Goal: Task Accomplishment & Management: Manage account settings

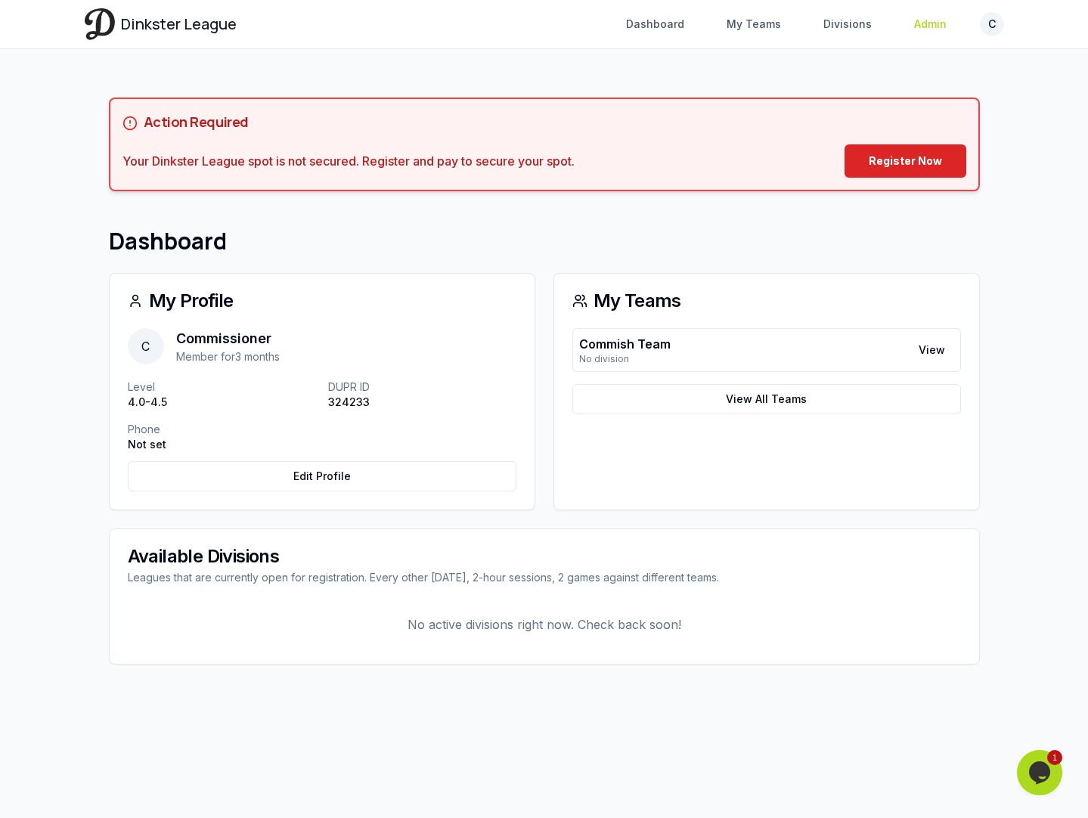
click at [920, 36] on link "Admin" at bounding box center [930, 24] width 51 height 27
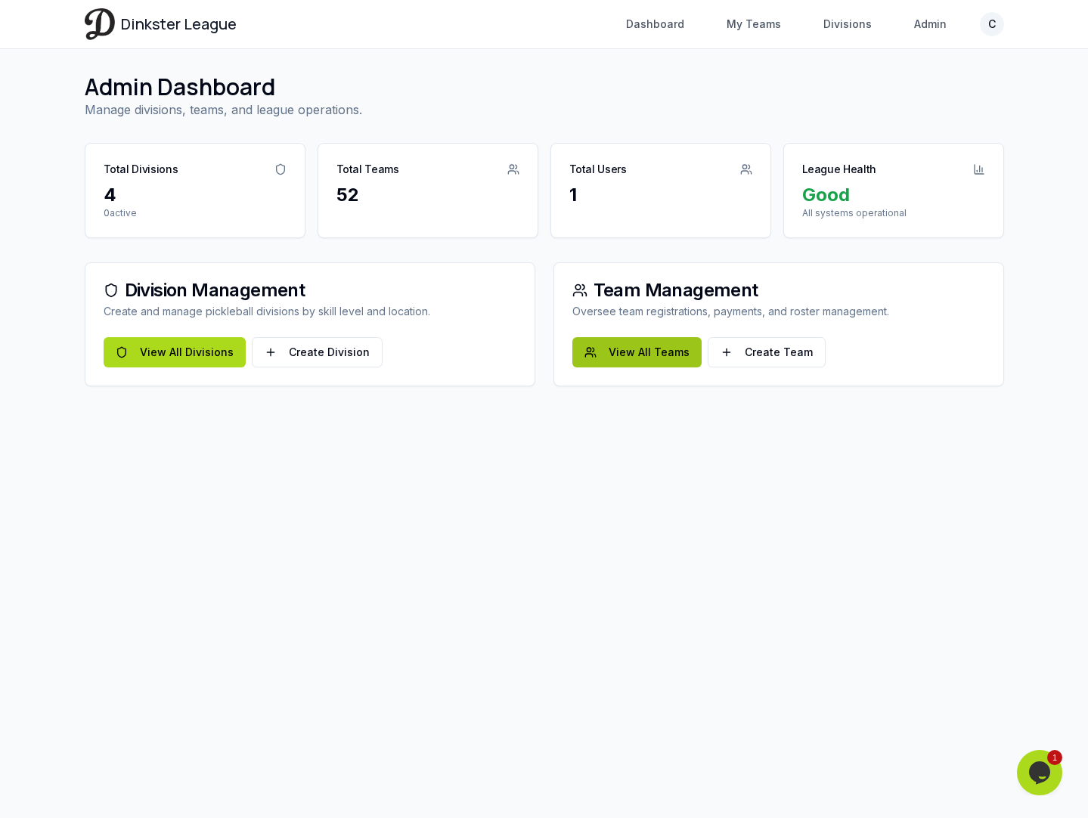
click at [653, 364] on link "View All Teams" at bounding box center [637, 352] width 129 height 30
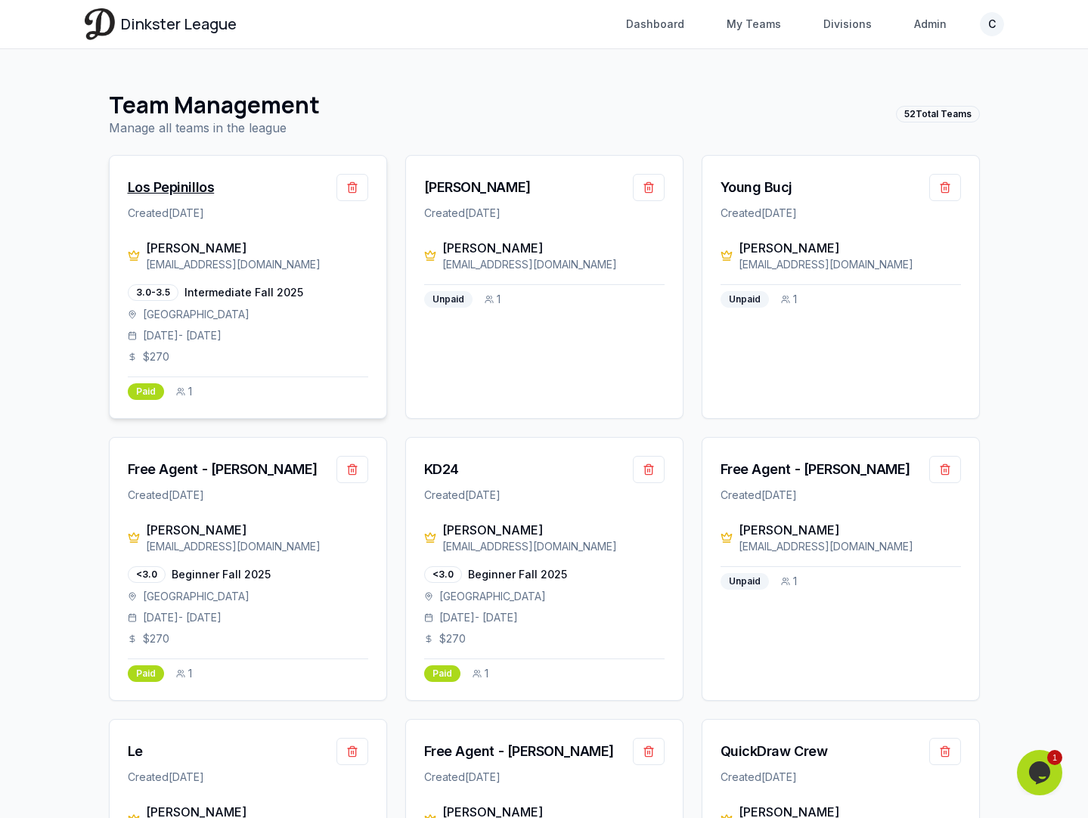
click at [201, 193] on div "Los Pepinillos" at bounding box center [171, 187] width 87 height 21
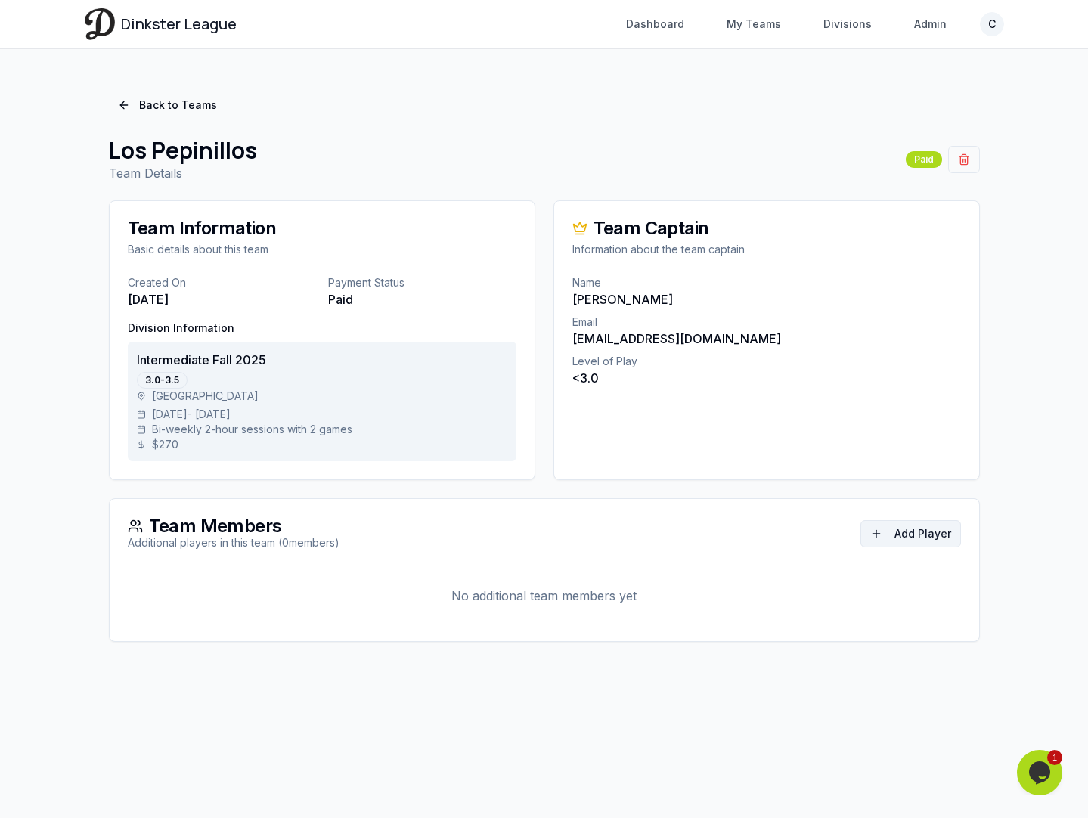
click at [920, 522] on button "Add Player" at bounding box center [911, 533] width 101 height 27
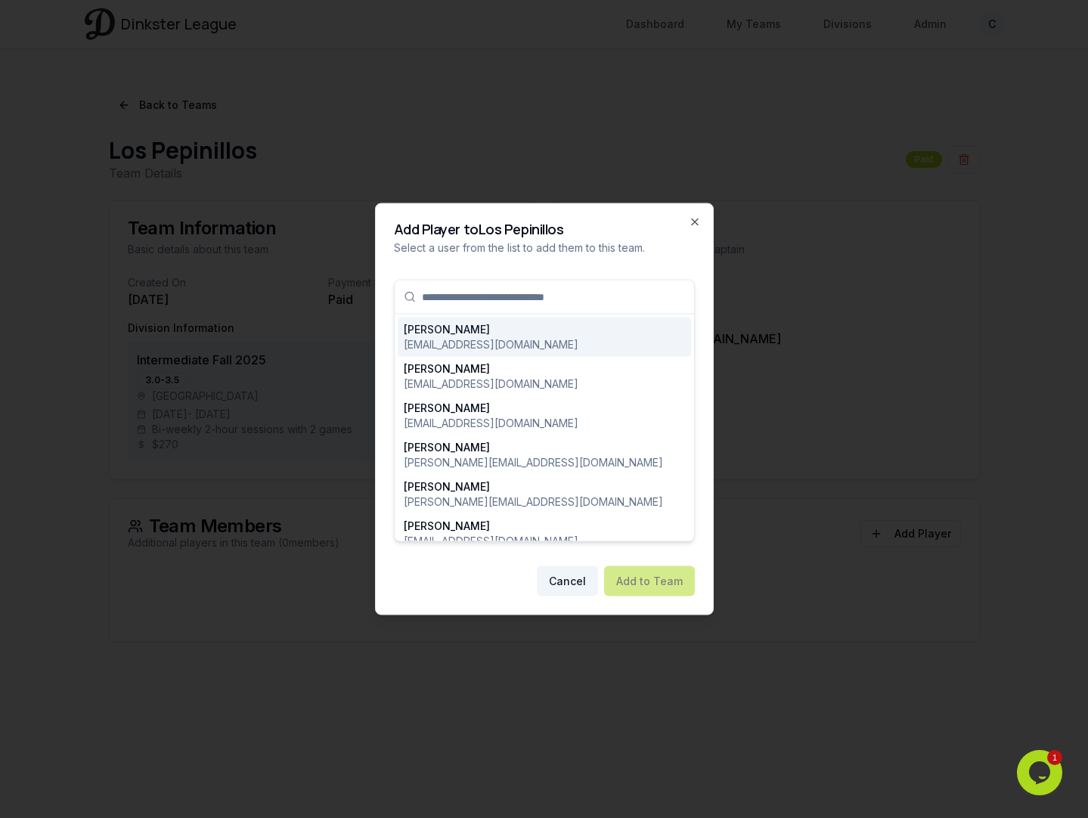
type input "**********"
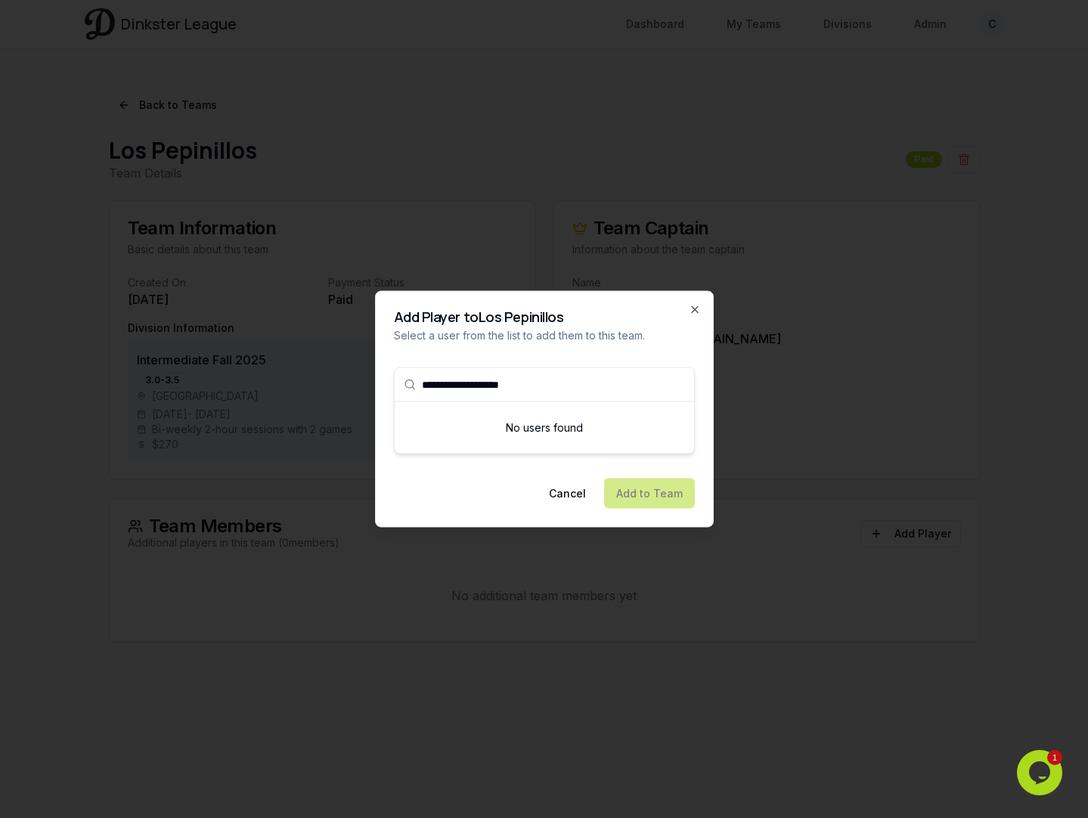
click at [577, 380] on input "**********" at bounding box center [553, 384] width 263 height 33
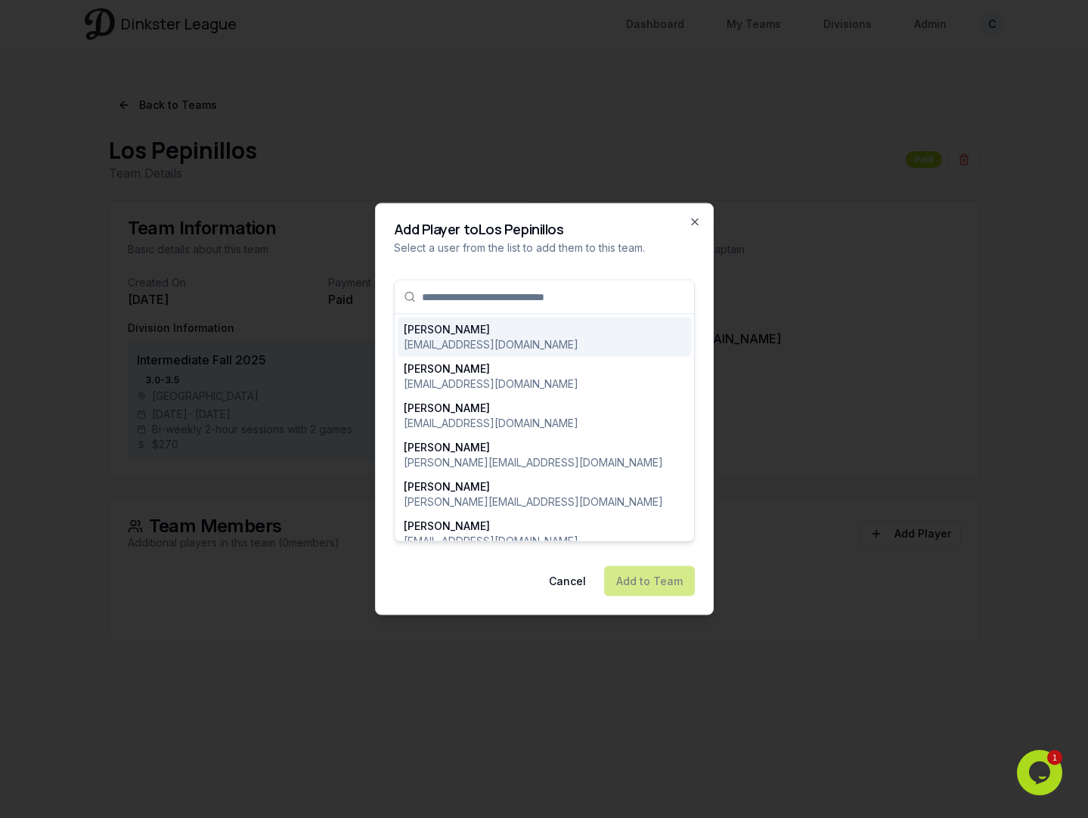
click at [603, 275] on div "[PERSON_NAME] [PERSON_NAME][EMAIL_ADDRESS][DOMAIN_NAME] [PERSON_NAME] [EMAIL_AD…" at bounding box center [544, 411] width 301 height 287
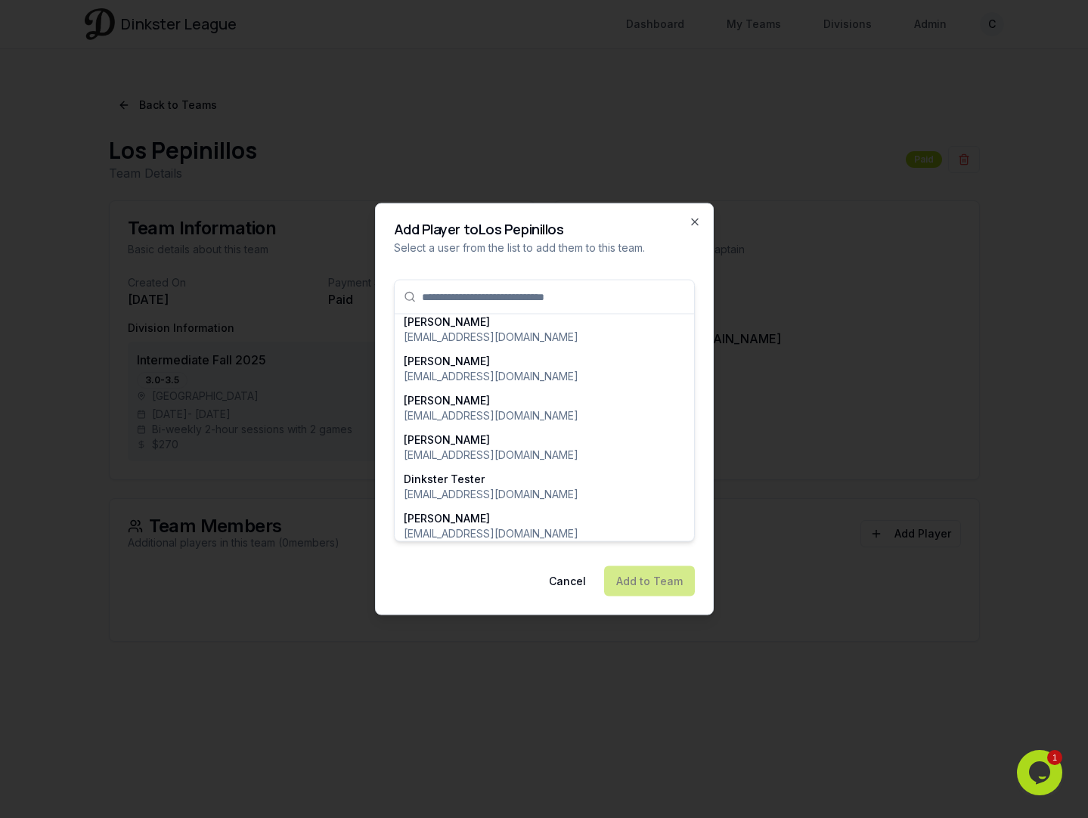
scroll to position [1603, 0]
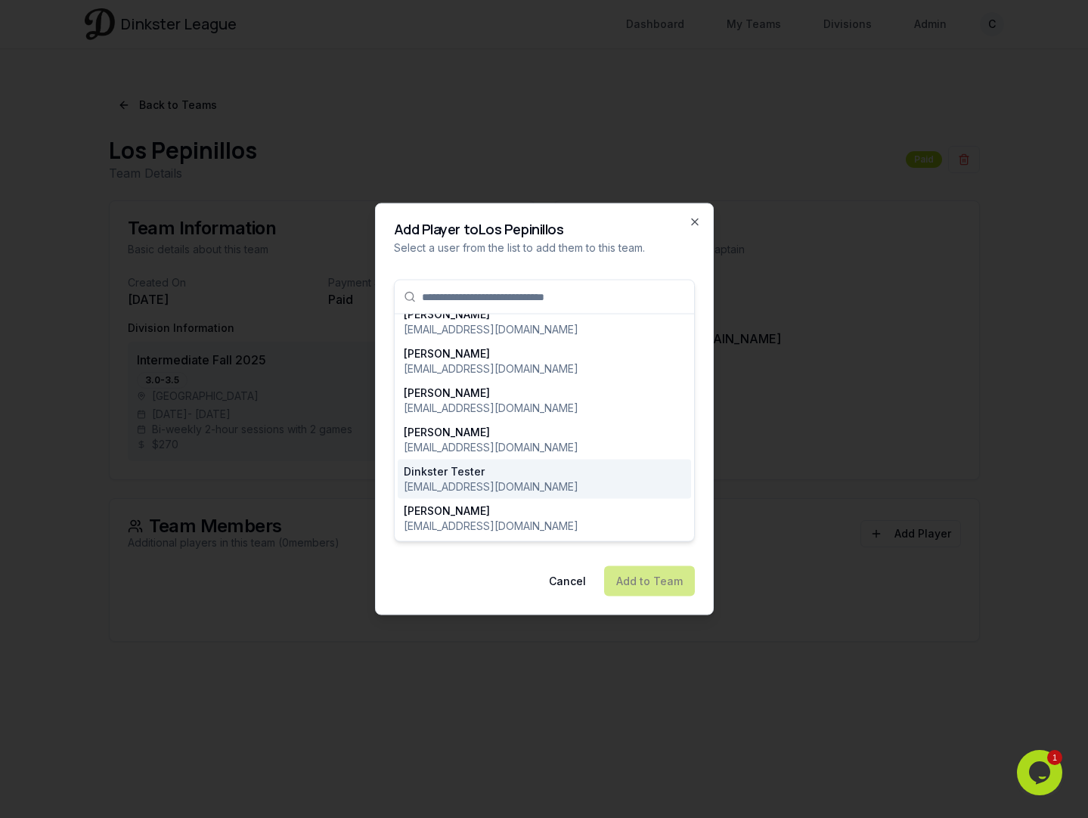
click at [527, 464] on div "Dinkster Tester [EMAIL_ADDRESS][DOMAIN_NAME]" at bounding box center [544, 479] width 281 height 30
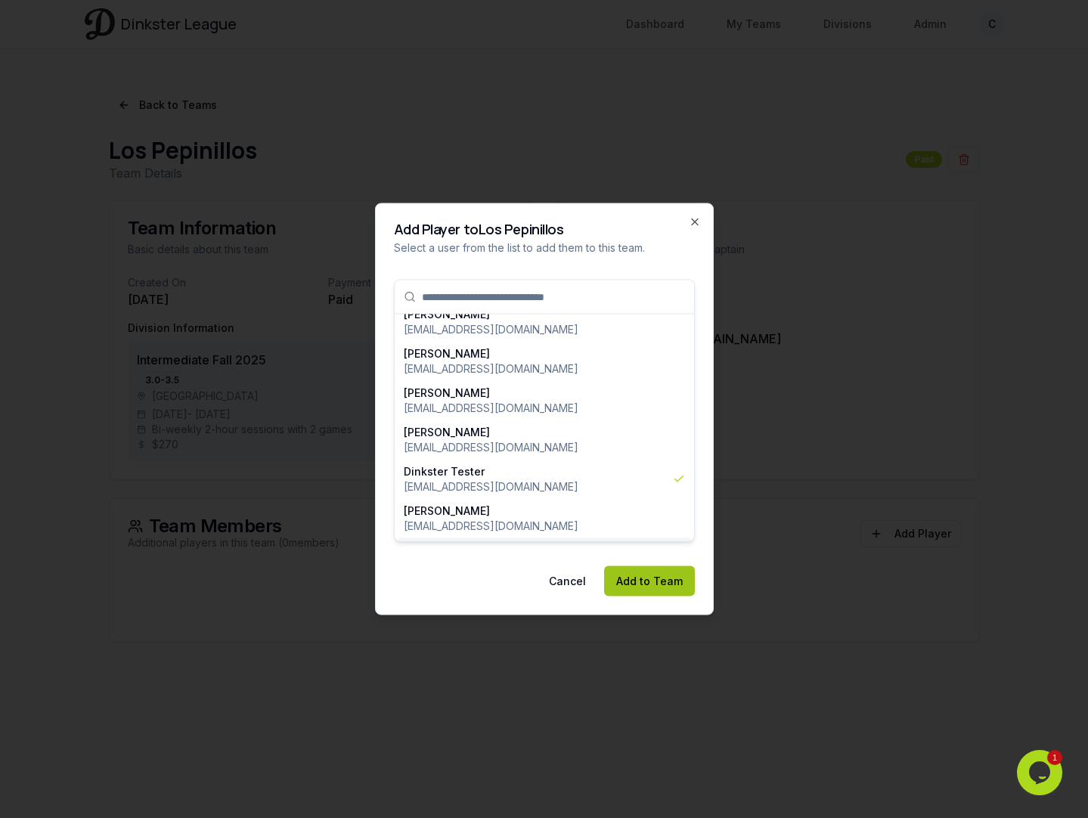
click at [643, 576] on button "Add to Team" at bounding box center [649, 581] width 91 height 30
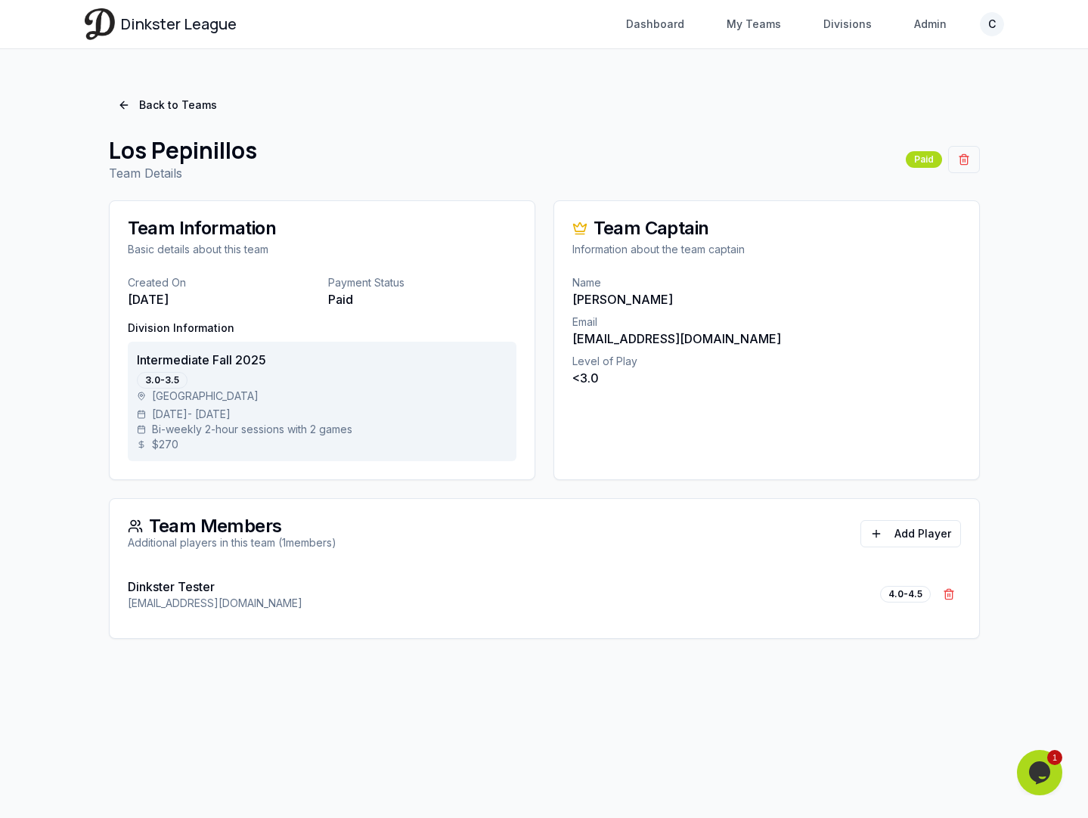
click at [732, 697] on div "Dinkster League Dashboard My Teams Divisions Admin C Toggle navigation menu Das…" at bounding box center [544, 409] width 1088 height 818
click at [188, 107] on link "Back to Teams" at bounding box center [167, 105] width 117 height 27
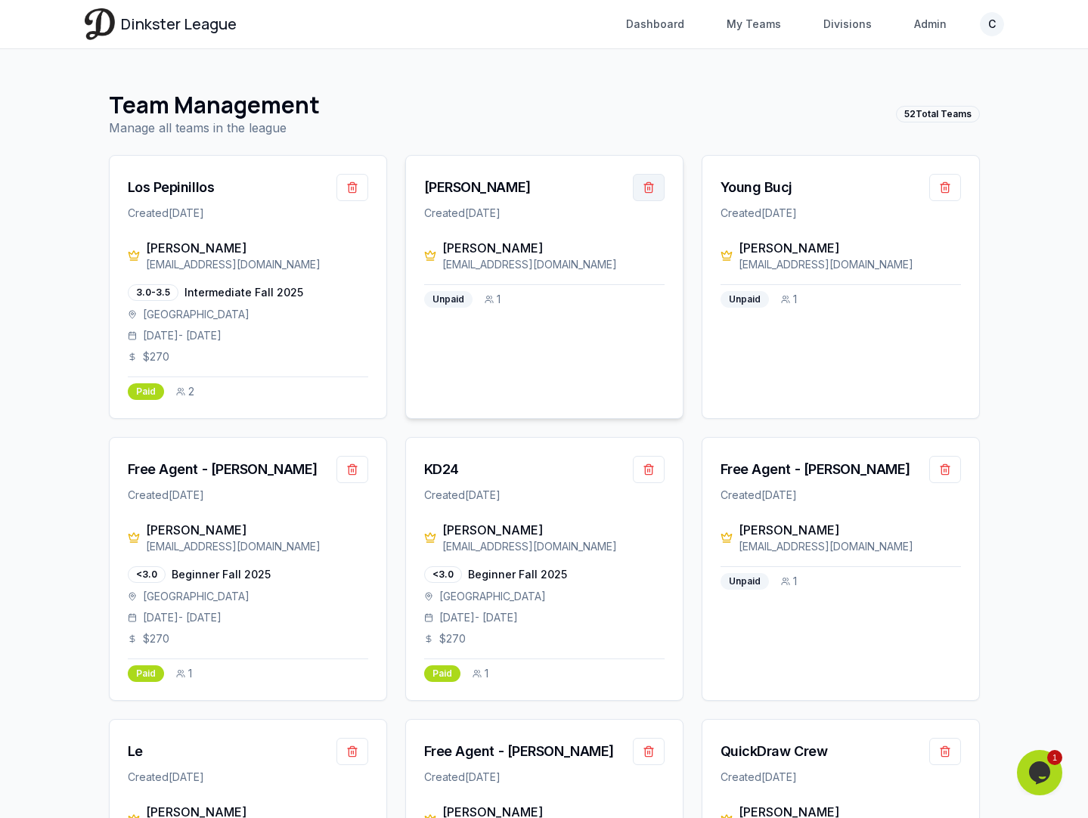
click at [649, 189] on button "button" at bounding box center [649, 187] width 32 height 27
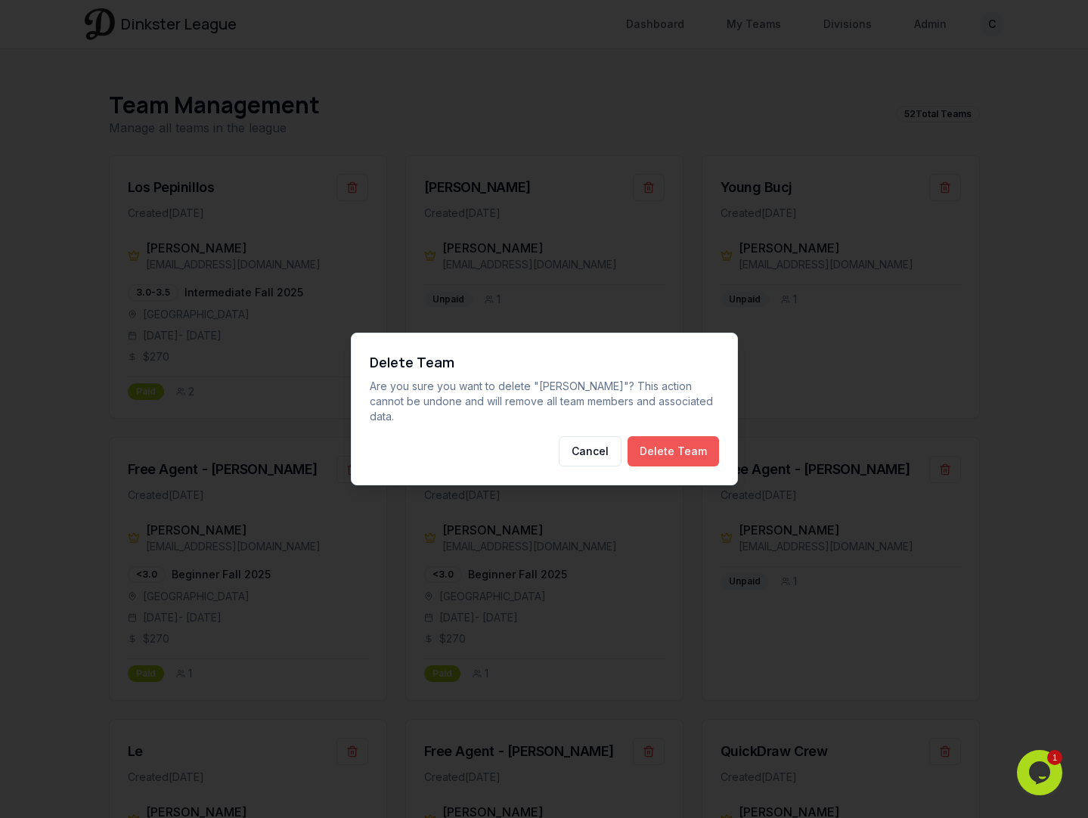
click at [688, 438] on button "Delete Team" at bounding box center [674, 451] width 92 height 30
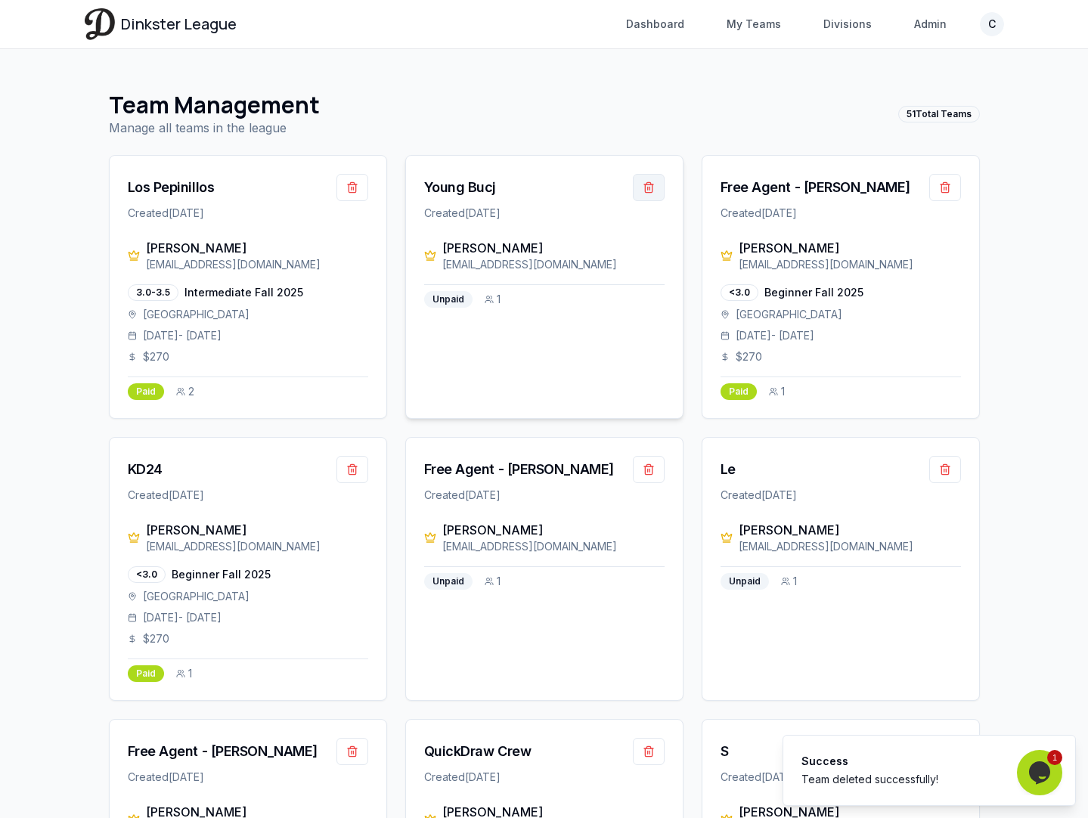
click at [646, 191] on button "button" at bounding box center [649, 187] width 32 height 27
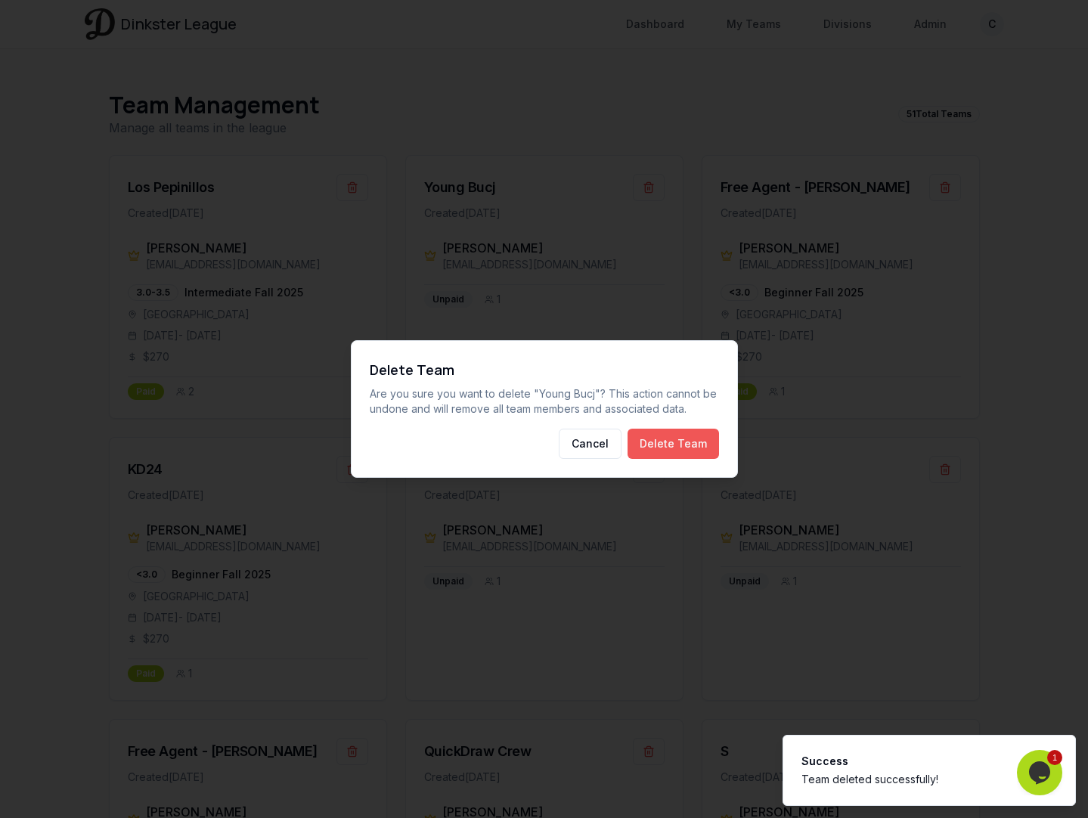
click at [691, 441] on button "Delete Team" at bounding box center [674, 444] width 92 height 30
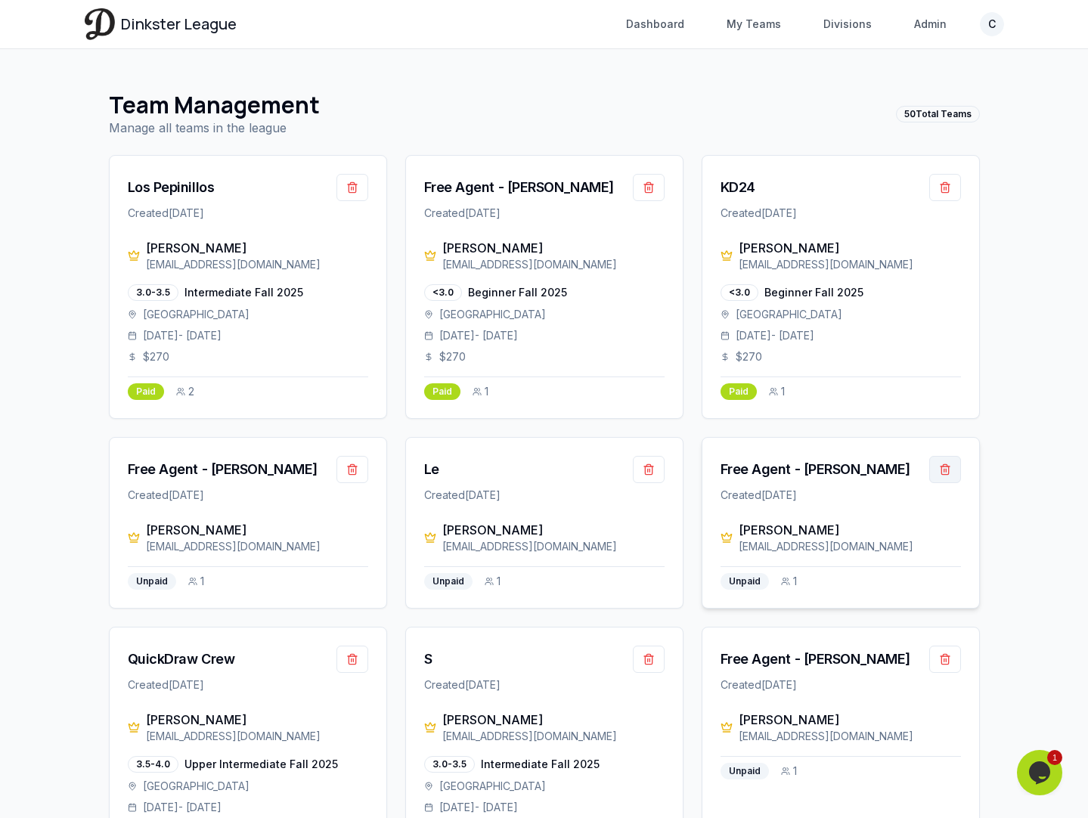
click at [943, 472] on button "button" at bounding box center [945, 469] width 32 height 27
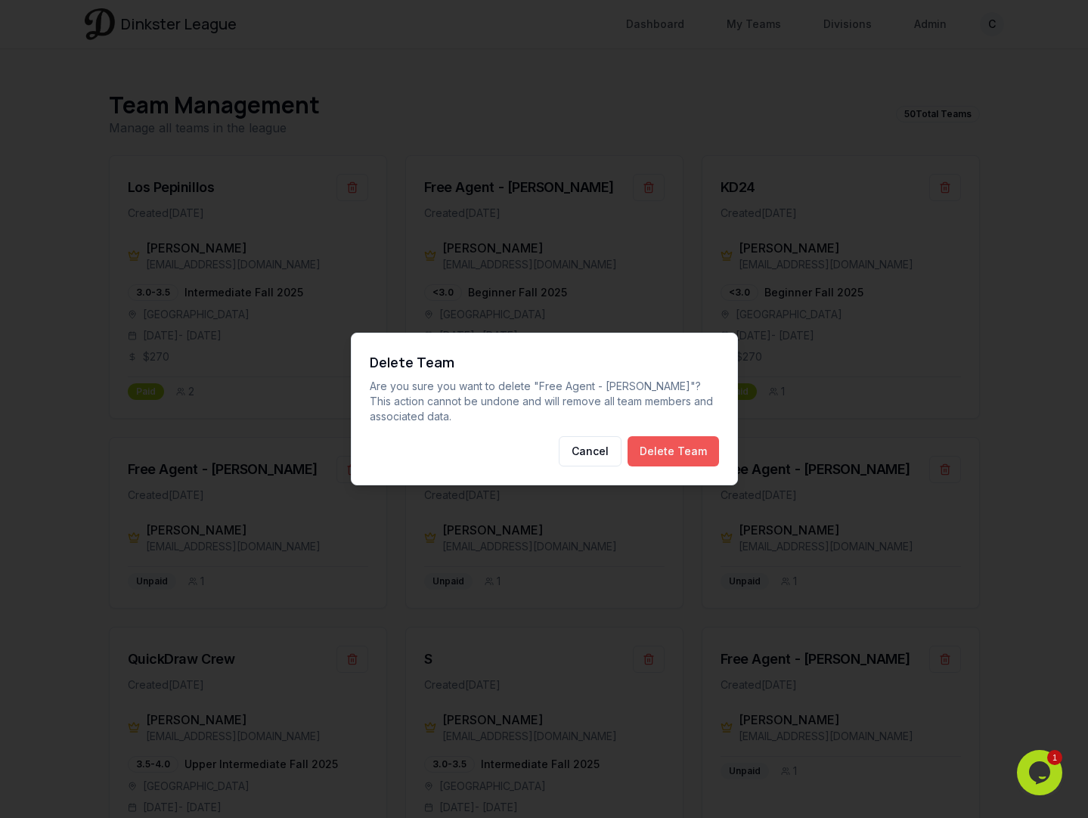
click at [695, 448] on button "Delete Team" at bounding box center [674, 451] width 92 height 30
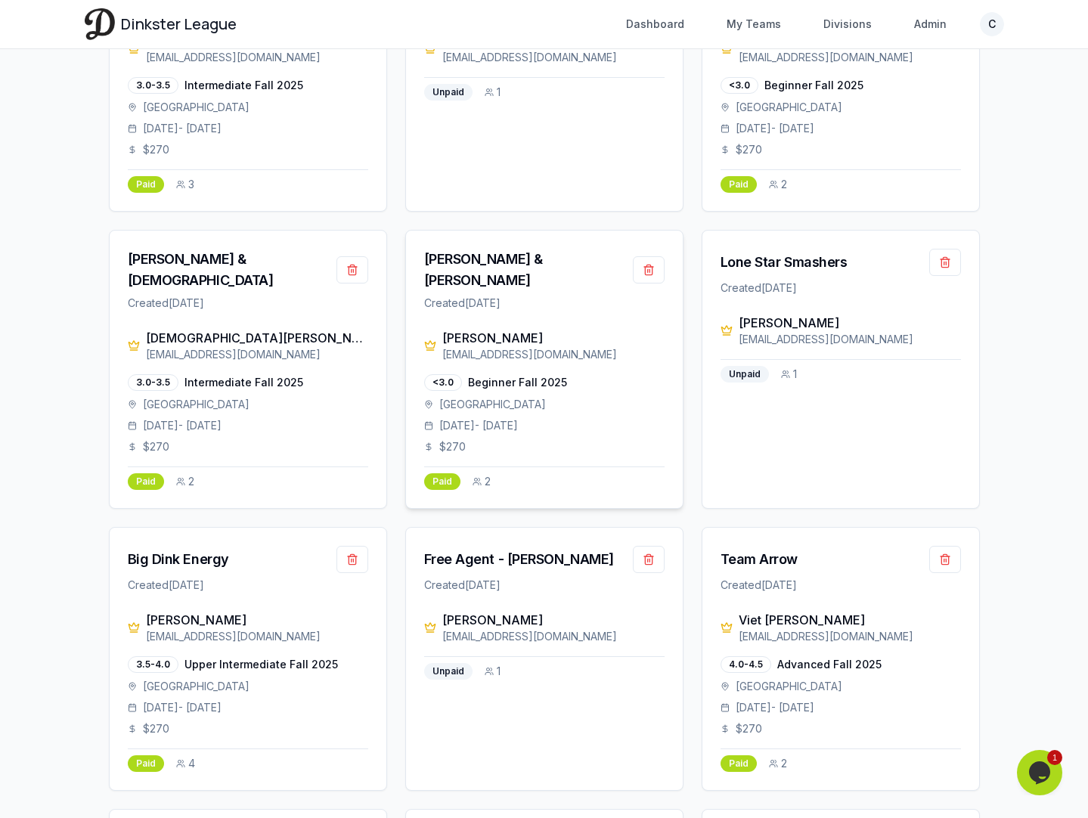
scroll to position [738, 0]
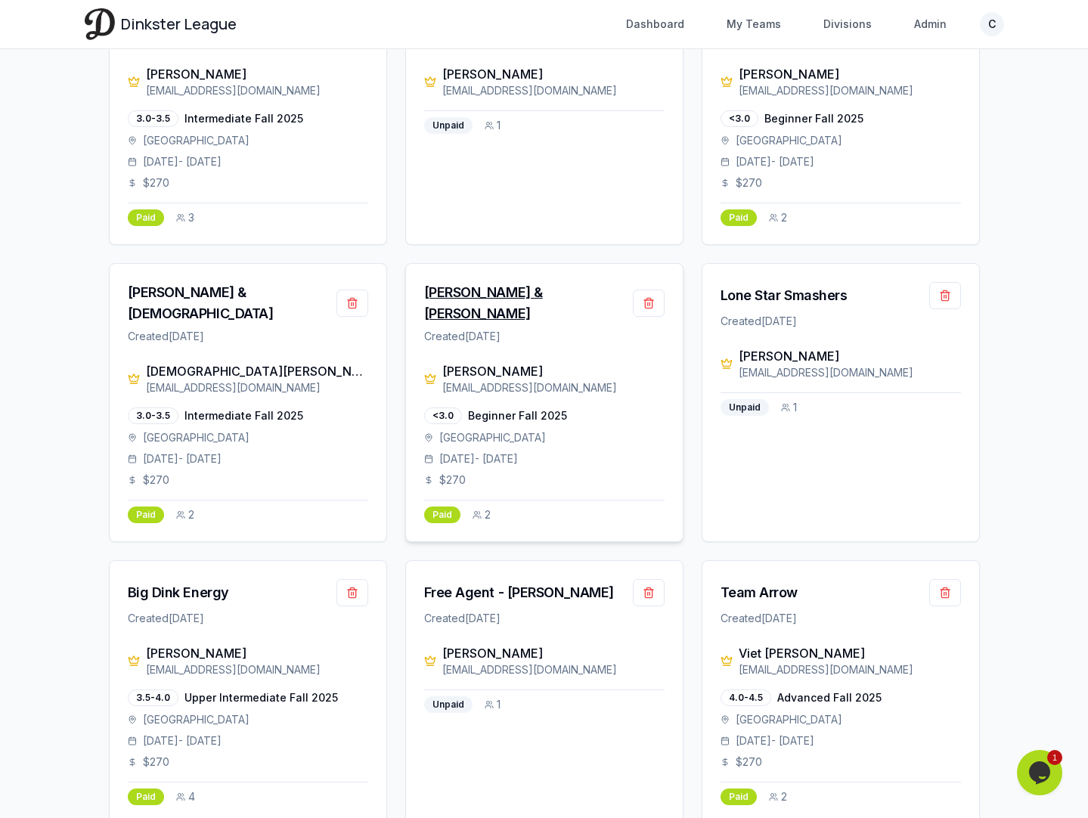
click at [475, 290] on div "[PERSON_NAME] & [PERSON_NAME]" at bounding box center [528, 303] width 209 height 42
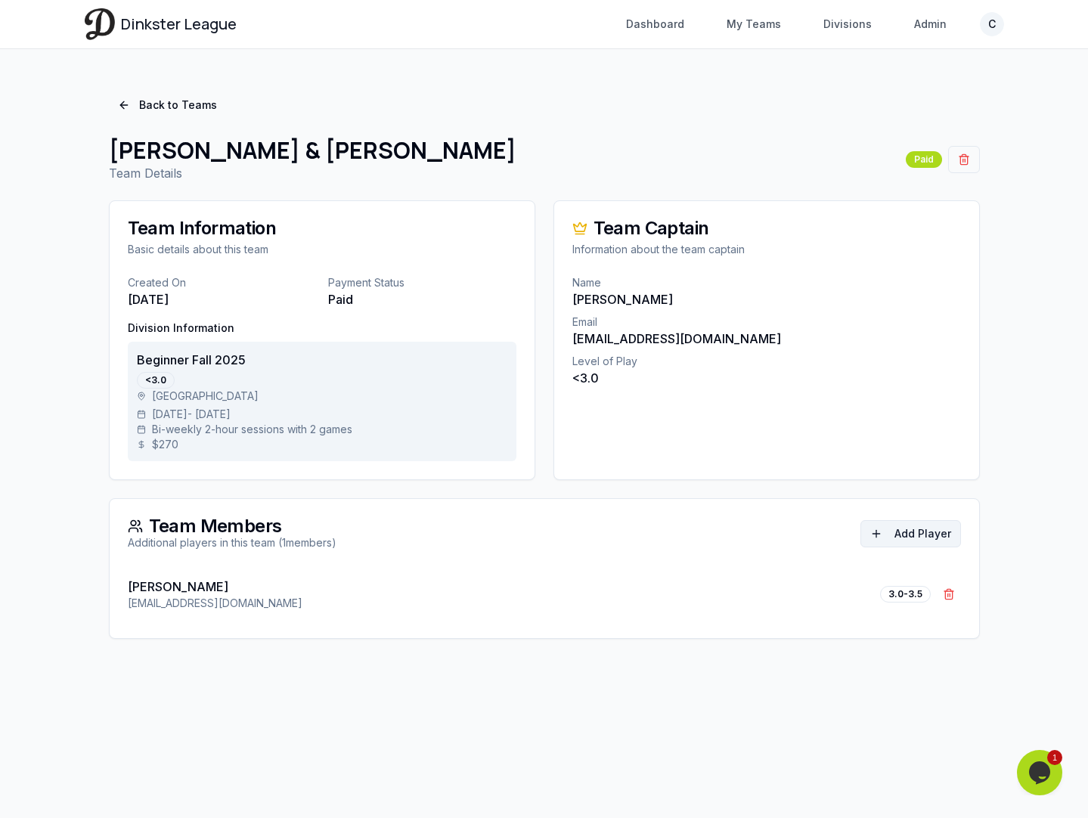
click at [929, 533] on button "Add Player" at bounding box center [911, 533] width 101 height 27
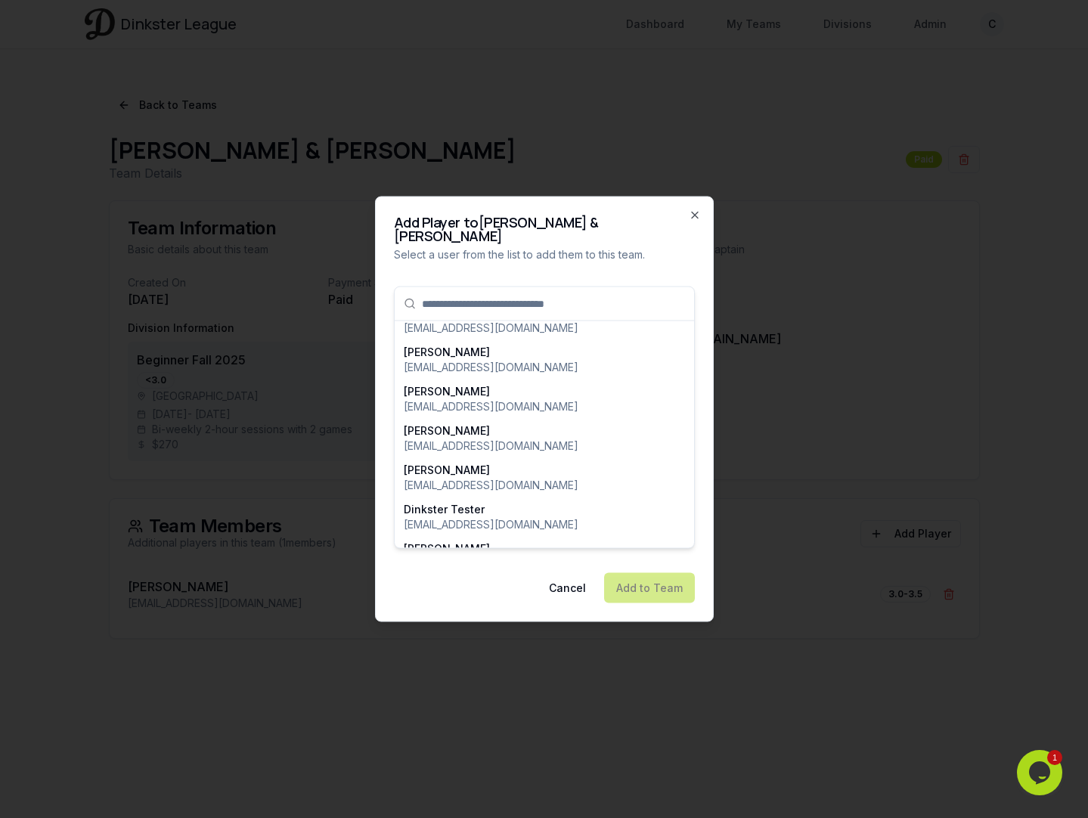
scroll to position [1578, 0]
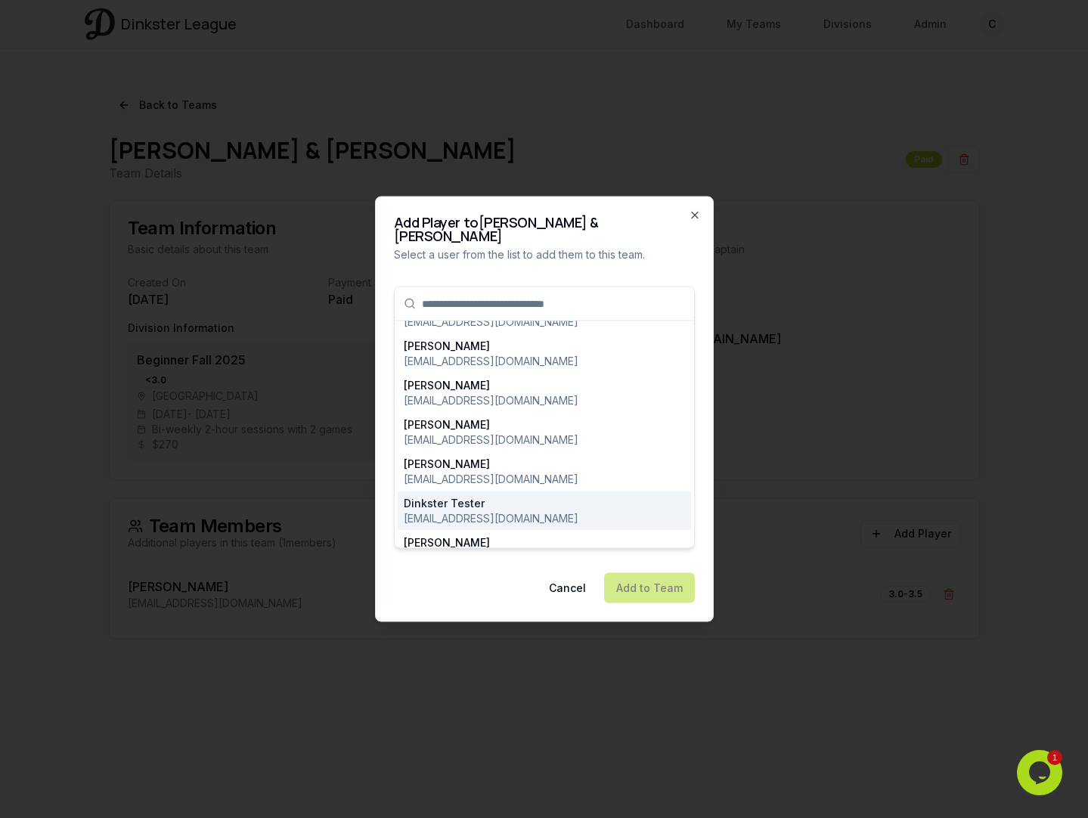
click at [532, 496] on div "Dinkster Tester [EMAIL_ADDRESS][DOMAIN_NAME]" at bounding box center [544, 511] width 281 height 30
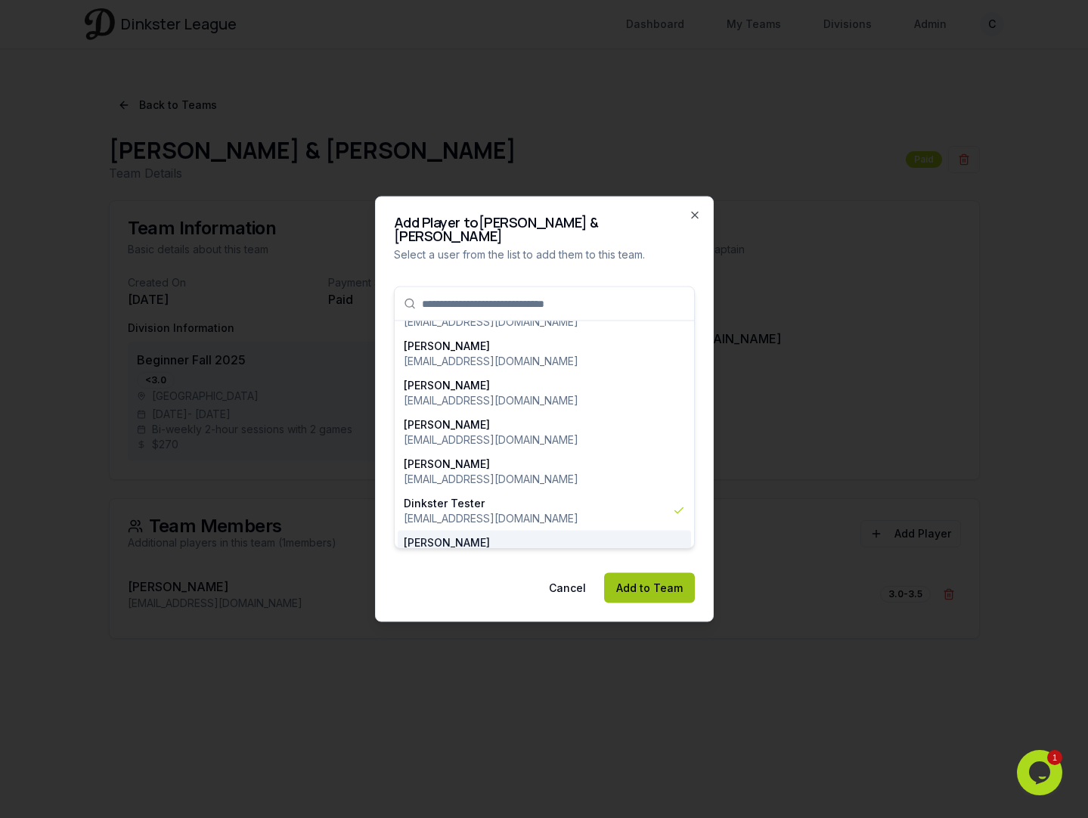
click at [648, 573] on button "Add to Team" at bounding box center [649, 588] width 91 height 30
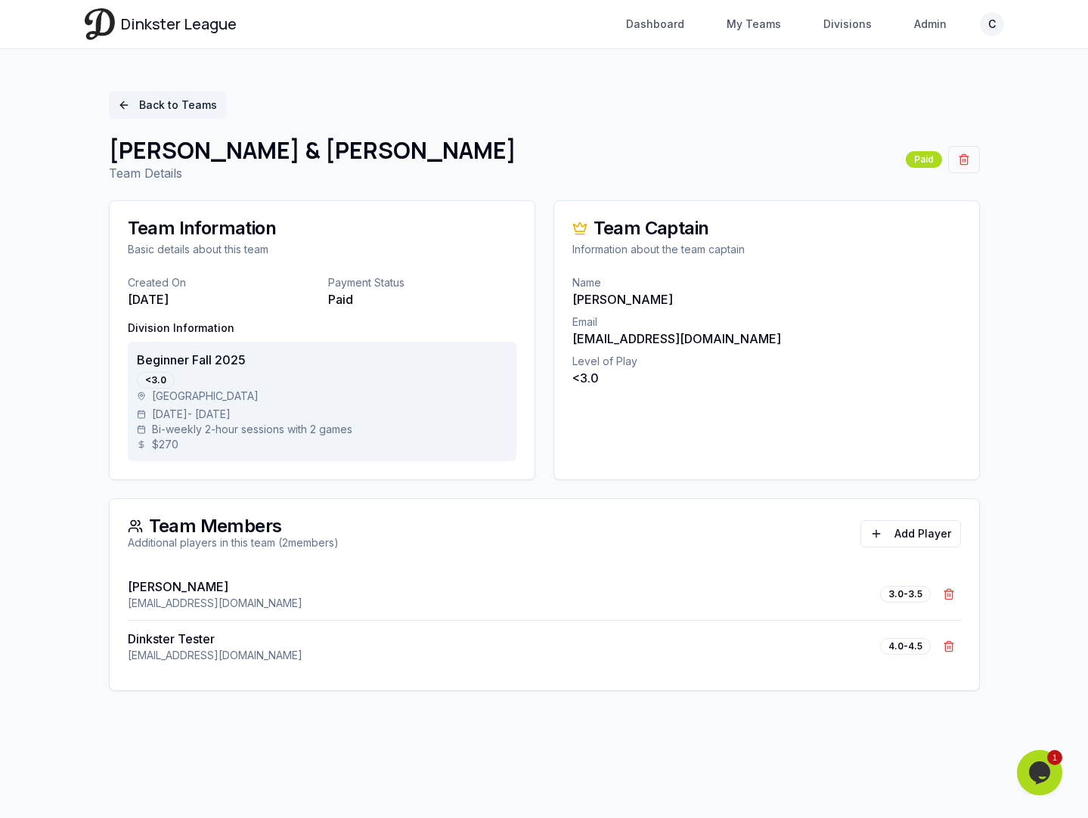
click at [154, 104] on link "Back to Teams" at bounding box center [167, 105] width 117 height 27
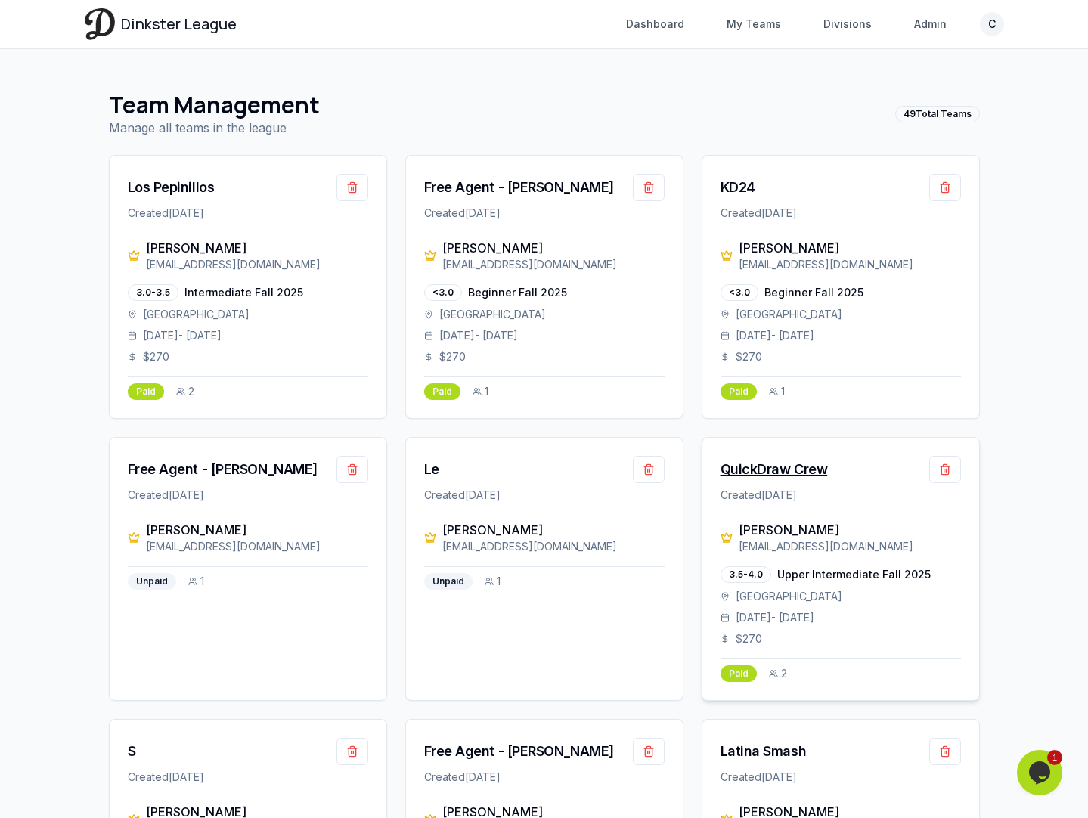
click at [793, 472] on div "QuickDraw Crew" at bounding box center [774, 469] width 107 height 21
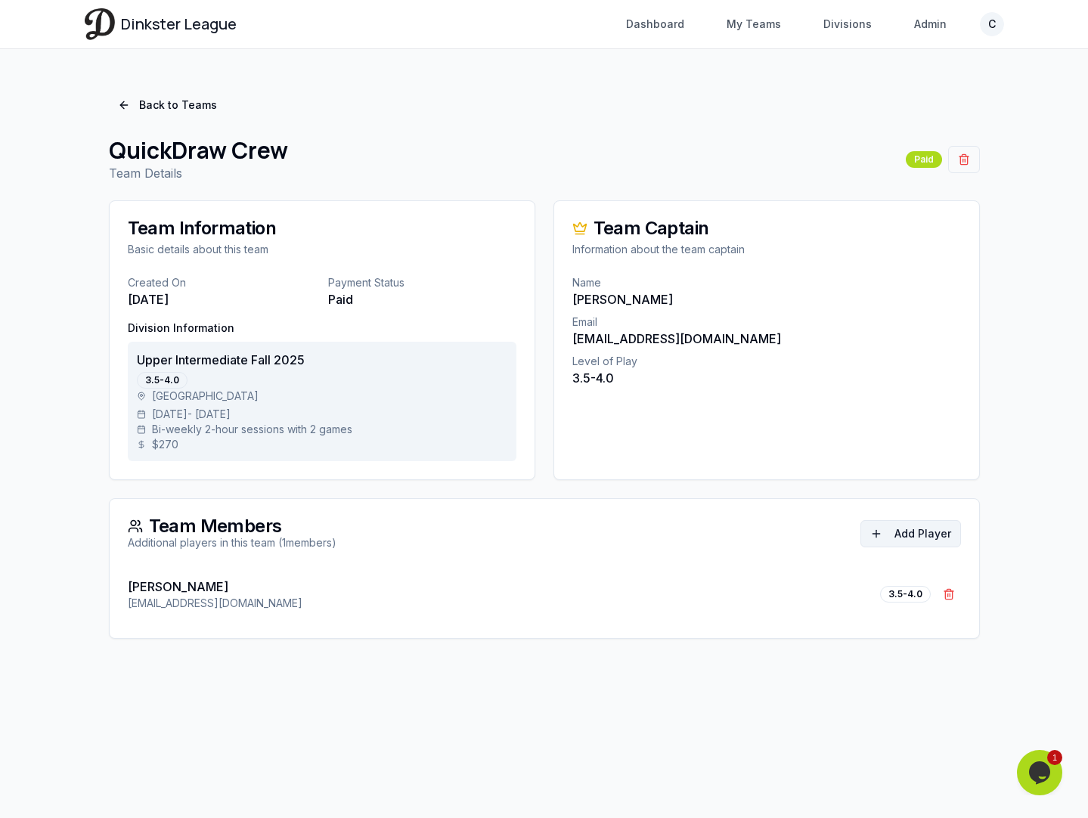
click at [905, 537] on button "Add Player" at bounding box center [911, 533] width 101 height 27
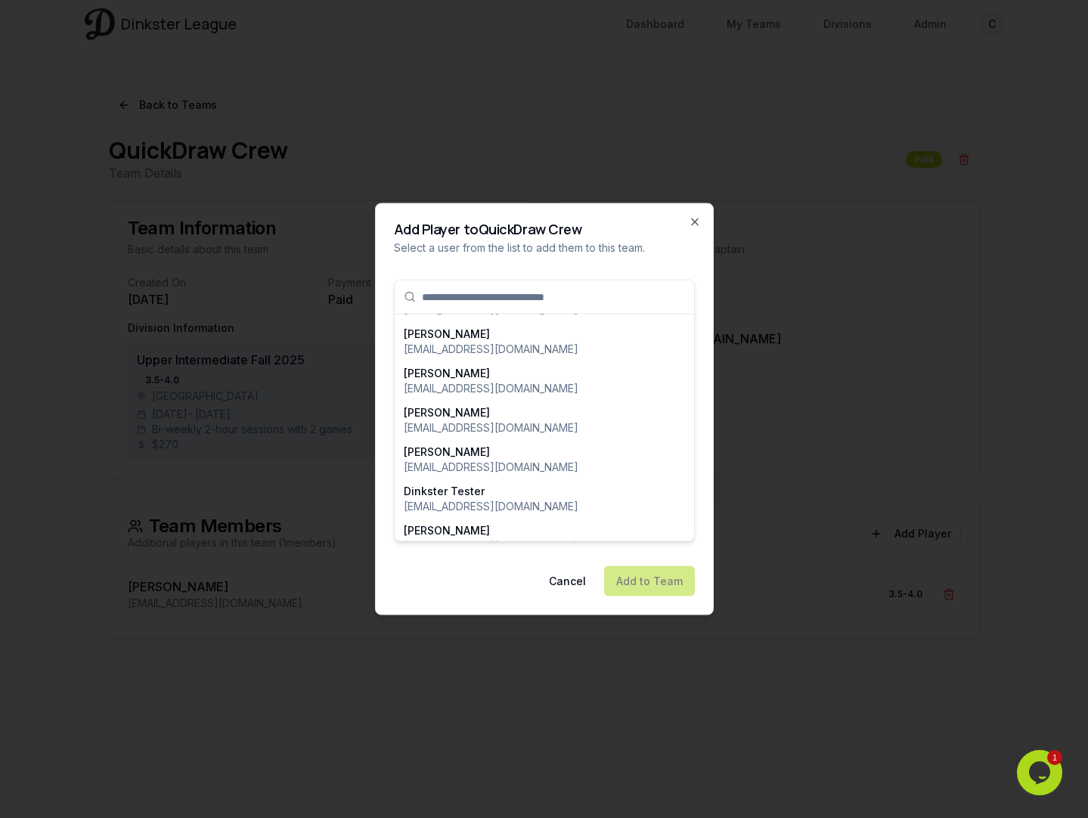
scroll to position [1546, 0]
click at [513, 498] on p "[EMAIL_ADDRESS][DOMAIN_NAME]" at bounding box center [491, 505] width 175 height 15
click at [655, 579] on button "Add to Team" at bounding box center [649, 581] width 91 height 30
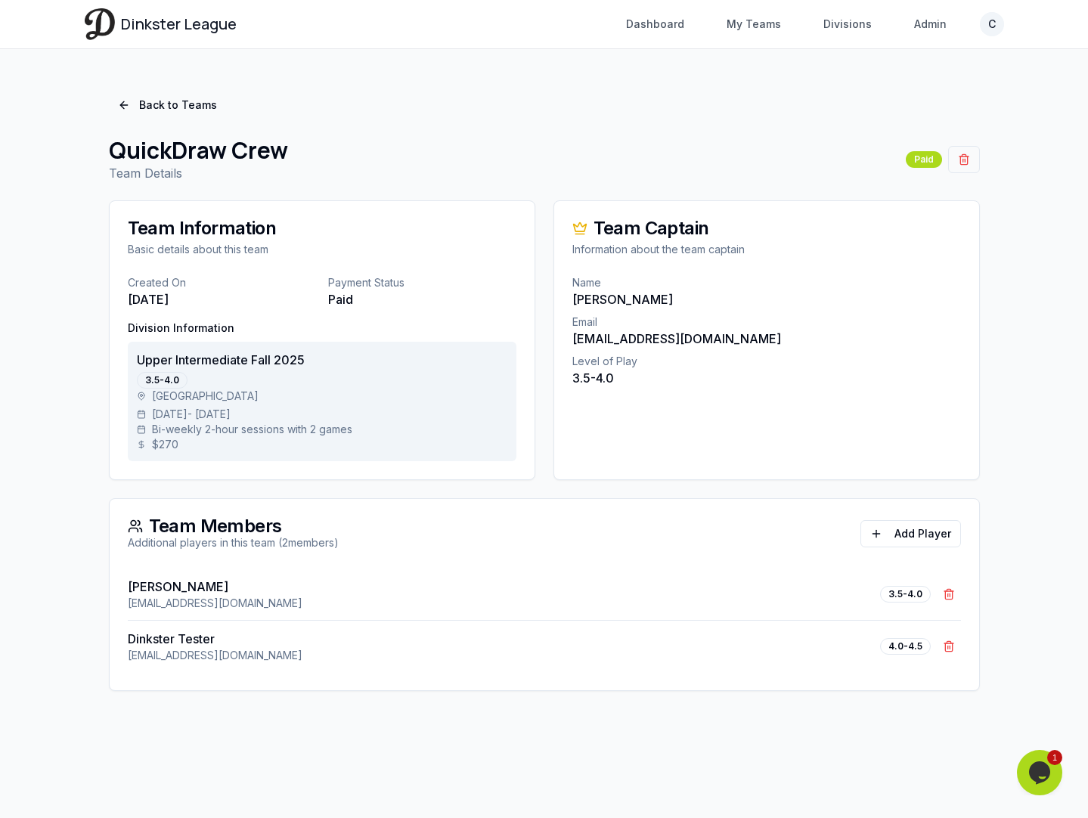
click at [985, 26] on html "Dinkster League Dashboard My Teams Divisions Admin C Toggle navigation menu Das…" at bounding box center [544, 409] width 1088 height 818
click at [899, 126] on span "Log out" at bounding box center [888, 133] width 38 height 15
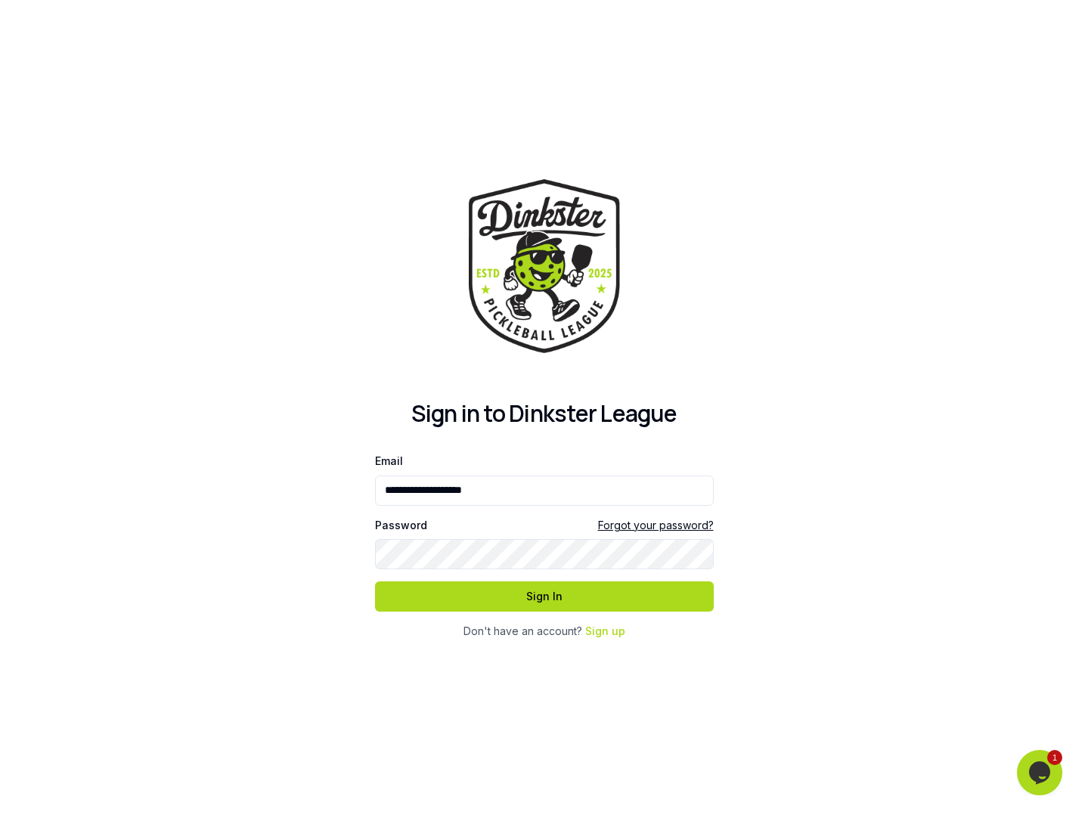
click at [375, 512] on div at bounding box center [375, 512] width 0 height 0
click at [597, 615] on div "**********" at bounding box center [544, 545] width 339 height 188
click at [375, 512] on div at bounding box center [375, 512] width 0 height 0
click at [697, 478] on input "**********" at bounding box center [544, 491] width 339 height 30
type input "**********"
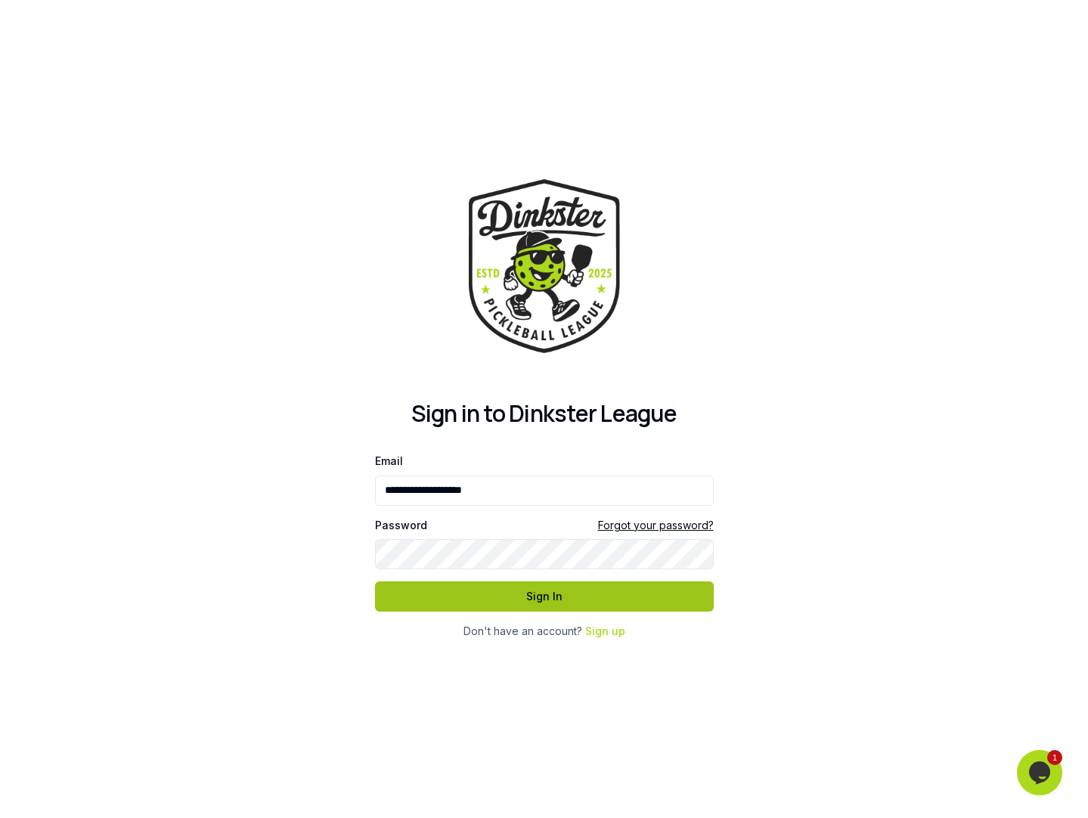
click at [618, 600] on button "Sign In" at bounding box center [544, 597] width 339 height 30
